Goal: Task Accomplishment & Management: Use online tool/utility

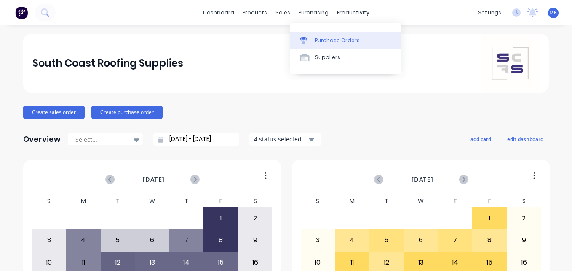
click at [321, 39] on div "Purchase Orders" at bounding box center [337, 41] width 45 height 8
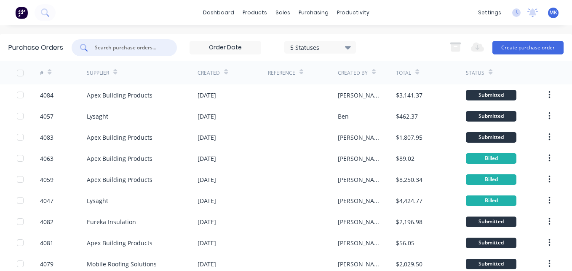
click at [142, 51] on input "text" at bounding box center [129, 47] width 70 height 8
type input "4078"
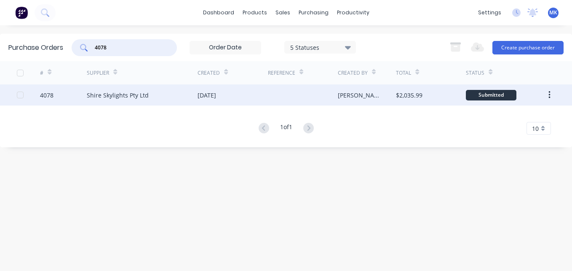
click at [313, 91] on div at bounding box center [303, 94] width 70 height 21
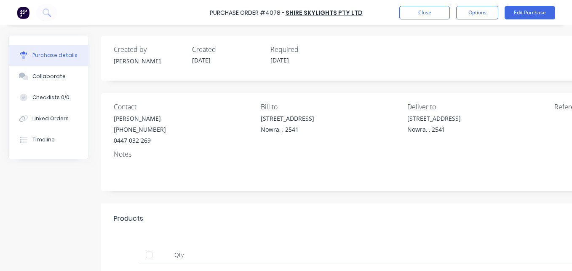
click at [156, 256] on div at bounding box center [149, 254] width 17 height 17
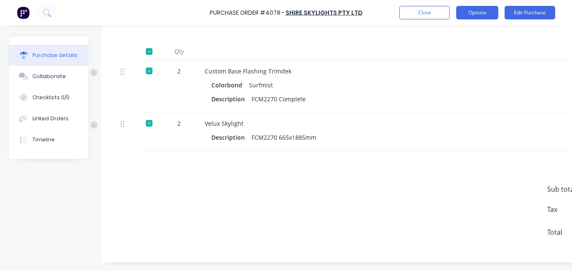
click at [473, 11] on button "Options" at bounding box center [478, 12] width 42 height 13
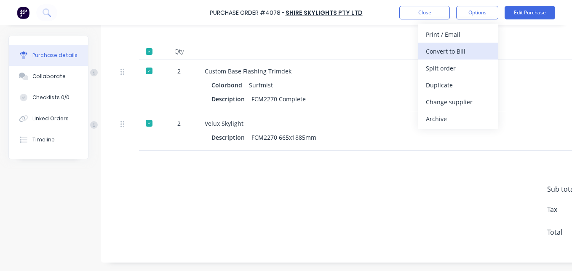
click at [466, 54] on div "Convert to Bill" at bounding box center [458, 51] width 65 height 12
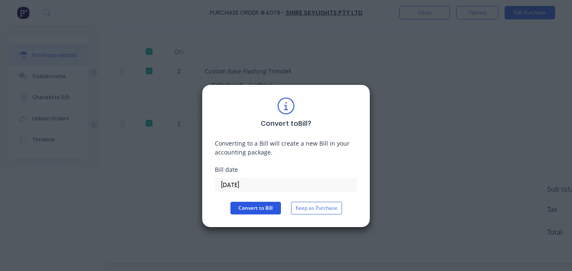
click at [258, 210] on button "Convert to Bill" at bounding box center [256, 207] width 51 height 13
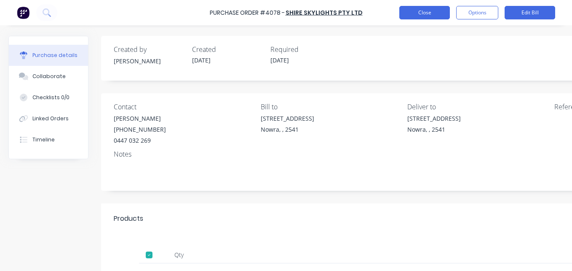
drag, startPoint x: 427, startPoint y: 20, endPoint x: 428, endPoint y: 11, distance: 8.9
click at [427, 19] on div "Purchase Order #4078 - Shire Skylights Pty Ltd Close Options Edit Bill" at bounding box center [286, 12] width 572 height 25
click at [428, 11] on button "Close" at bounding box center [425, 12] width 51 height 13
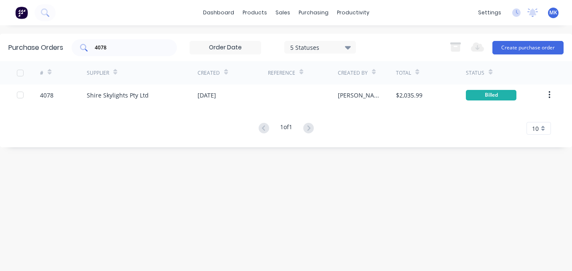
click at [147, 49] on input "4078" at bounding box center [129, 47] width 70 height 8
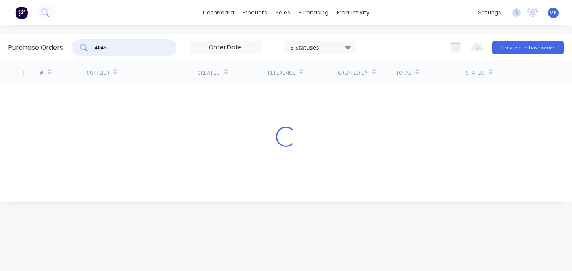
type input "4046"
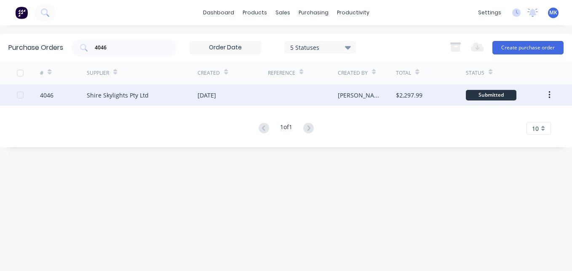
click at [235, 101] on div "[DATE]" at bounding box center [233, 94] width 70 height 21
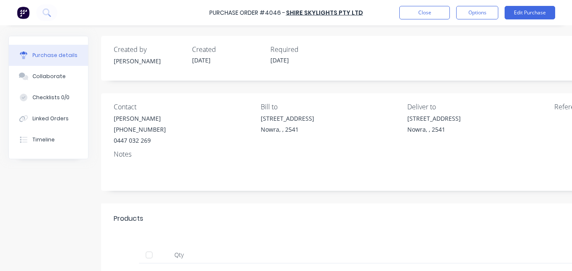
scroll to position [157, 0]
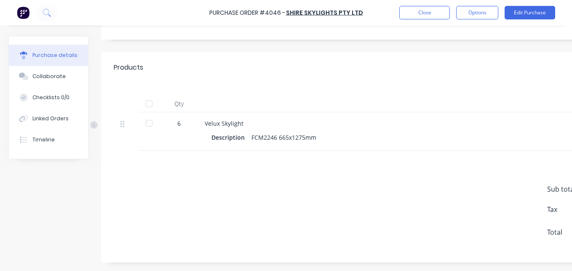
click at [163, 97] on div "Qty" at bounding box center [179, 103] width 38 height 17
click at [156, 97] on div at bounding box center [149, 103] width 17 height 17
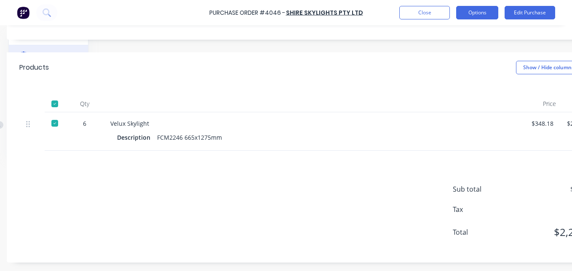
click at [462, 11] on button "Options" at bounding box center [478, 12] width 42 height 13
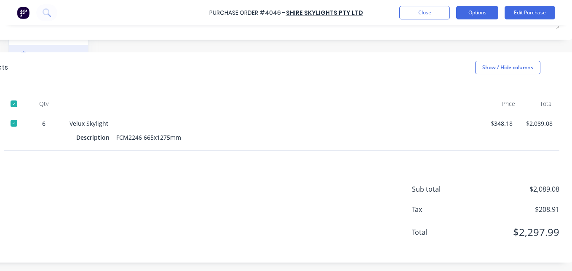
click at [472, 14] on button "Options" at bounding box center [478, 12] width 42 height 13
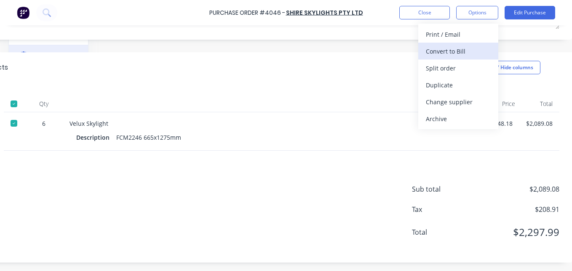
click at [472, 50] on div "Convert to Bill" at bounding box center [458, 51] width 65 height 12
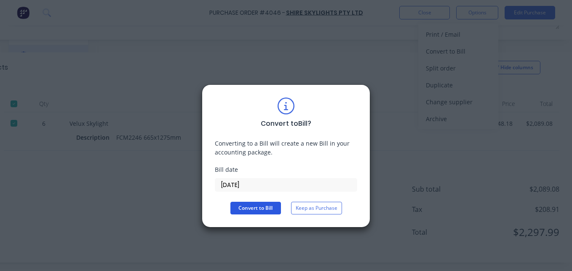
click at [273, 203] on button "Convert to Bill" at bounding box center [256, 207] width 51 height 13
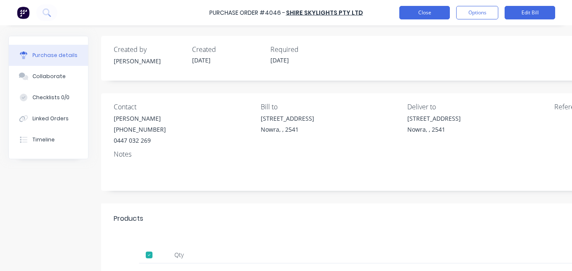
click at [414, 14] on button "Close" at bounding box center [425, 12] width 51 height 13
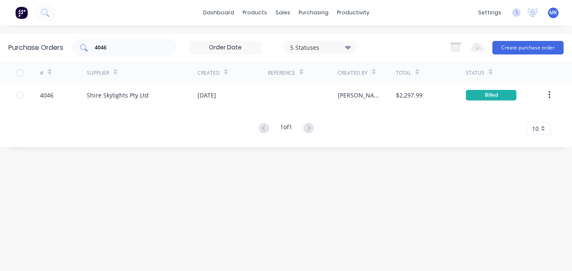
click at [123, 47] on input "4046" at bounding box center [129, 47] width 70 height 8
type input "4062"
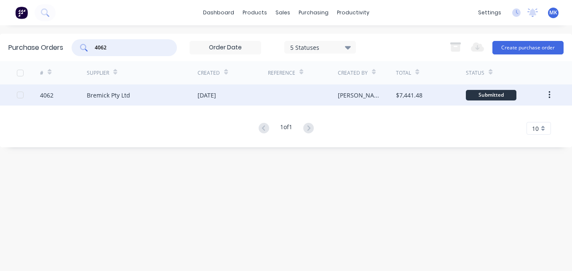
click at [213, 94] on div "[DATE]" at bounding box center [207, 95] width 19 height 9
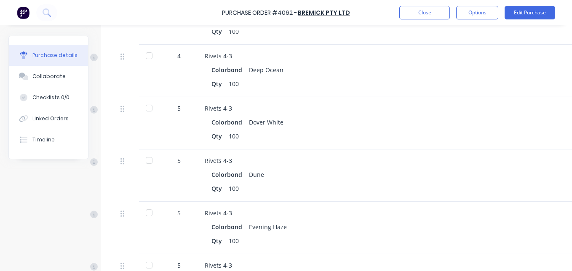
scroll to position [2824, 0]
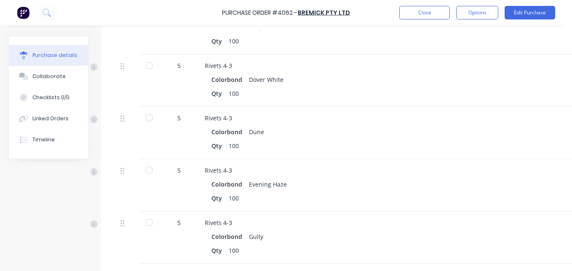
click at [412, 5] on div "Purchase Order #4062 - Bremick Pty Ltd Close Options Edit Purchase" at bounding box center [286, 12] width 572 height 25
click at [409, 11] on button "Close" at bounding box center [425, 12] width 51 height 13
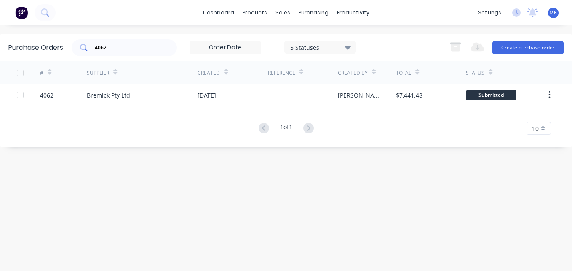
click at [135, 41] on div "4062" at bounding box center [124, 47] width 105 height 17
click at [129, 51] on input "4062" at bounding box center [129, 47] width 70 height 8
type input "4057"
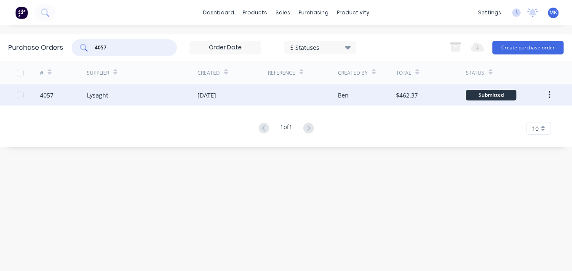
click at [376, 100] on div "Ben" at bounding box center [367, 94] width 59 height 21
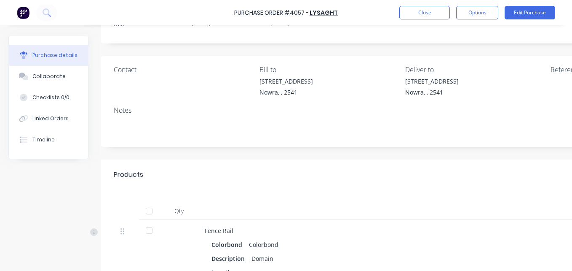
scroll to position [42, 0]
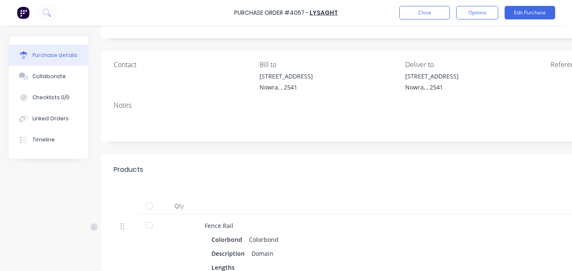
click at [149, 206] on div at bounding box center [149, 205] width 17 height 17
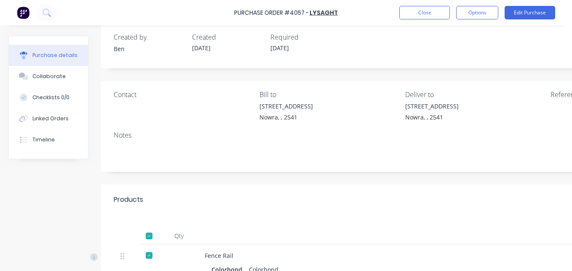
scroll to position [0, 0]
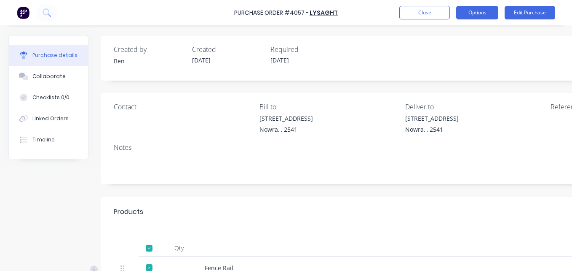
click at [482, 15] on button "Options" at bounding box center [478, 12] width 42 height 13
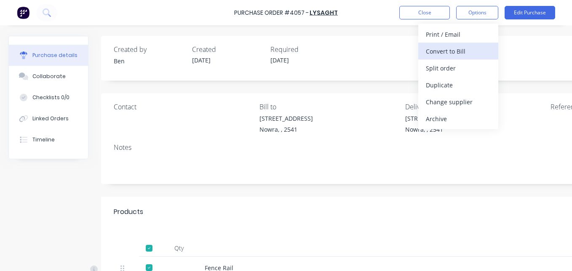
click at [478, 48] on div "Convert to Bill" at bounding box center [458, 51] width 65 height 12
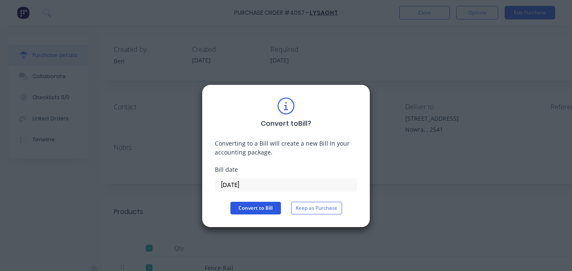
click at [263, 203] on button "Convert to Bill" at bounding box center [256, 207] width 51 height 13
